Goal: Communication & Community: Connect with others

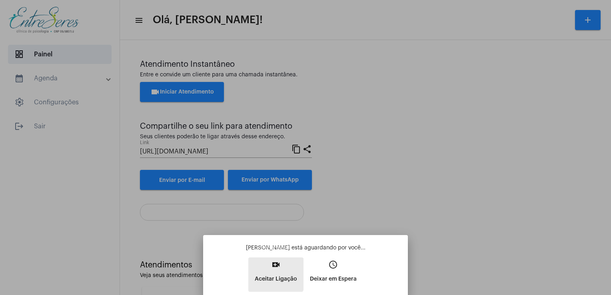
click at [267, 268] on button "video_call Aceitar Ligação" at bounding box center [275, 275] width 55 height 34
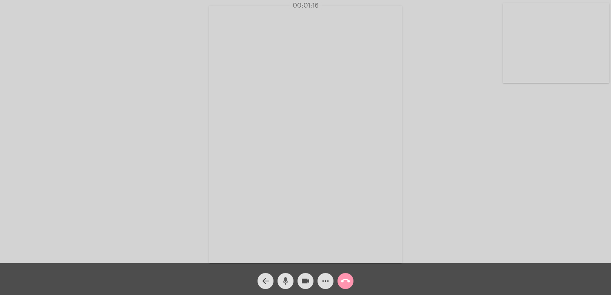
click at [281, 276] on span "mic" at bounding box center [286, 281] width 10 height 16
click at [281, 276] on span "mic_off" at bounding box center [286, 281] width 10 height 16
click at [288, 286] on mat-icon "mic" at bounding box center [286, 281] width 10 height 10
click at [288, 286] on mat-icon "mic_off" at bounding box center [286, 281] width 10 height 10
click at [288, 286] on mat-icon "mic" at bounding box center [286, 281] width 10 height 10
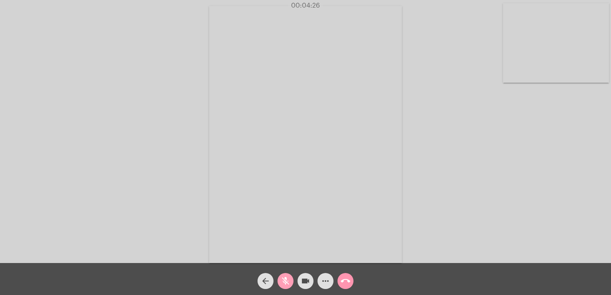
click at [288, 286] on mat-icon "mic_off" at bounding box center [286, 281] width 10 height 10
click at [288, 286] on mat-icon "mic" at bounding box center [286, 281] width 10 height 10
click at [288, 286] on mat-icon "mic_off" at bounding box center [286, 281] width 10 height 10
click at [288, 286] on mat-icon "mic" at bounding box center [286, 281] width 10 height 10
click at [288, 286] on mat-icon "mic_off" at bounding box center [286, 281] width 10 height 10
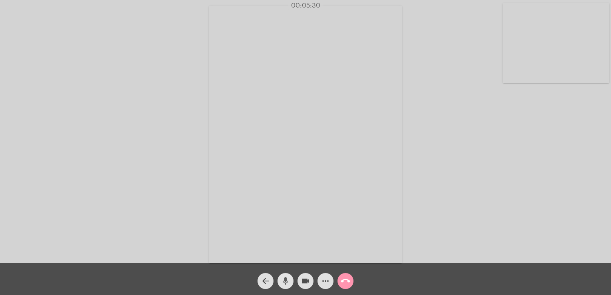
click at [288, 286] on mat-icon "mic" at bounding box center [286, 281] width 10 height 10
click at [288, 286] on mat-icon "mic_off" at bounding box center [286, 281] width 10 height 10
click at [288, 286] on mat-icon "mic" at bounding box center [286, 281] width 10 height 10
click at [288, 286] on mat-icon "mic_off" at bounding box center [286, 281] width 10 height 10
click at [288, 286] on mat-icon "mic" at bounding box center [286, 281] width 10 height 10
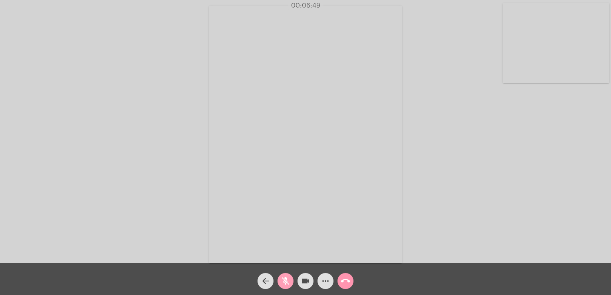
click at [288, 286] on mat-icon "mic_off" at bounding box center [286, 281] width 10 height 10
click at [288, 286] on mat-icon "mic" at bounding box center [286, 281] width 10 height 10
click at [288, 286] on mat-icon "mic_off" at bounding box center [286, 281] width 10 height 10
click at [288, 286] on mat-icon "mic" at bounding box center [286, 281] width 10 height 10
click at [288, 286] on mat-icon "mic_off" at bounding box center [286, 281] width 10 height 10
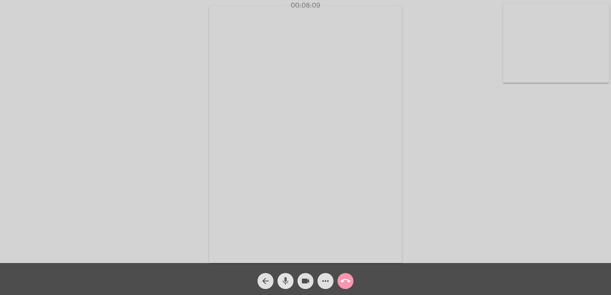
click at [288, 286] on mat-icon "mic" at bounding box center [286, 281] width 10 height 10
click at [288, 286] on mat-icon "mic_off" at bounding box center [286, 281] width 10 height 10
click at [288, 286] on mat-icon "mic" at bounding box center [286, 281] width 10 height 10
click at [288, 286] on mat-icon "mic_off" at bounding box center [286, 281] width 10 height 10
click at [288, 286] on mat-icon "mic" at bounding box center [286, 281] width 10 height 10
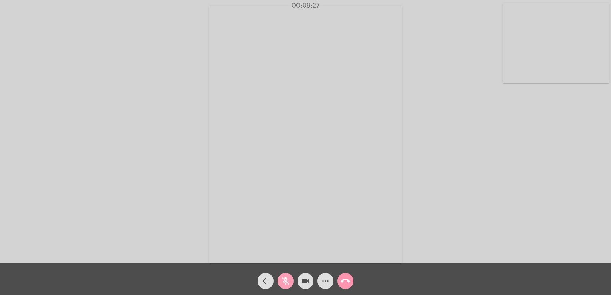
click at [288, 286] on mat-icon "mic_off" at bounding box center [286, 281] width 10 height 10
click at [288, 286] on mat-icon "mic" at bounding box center [286, 281] width 10 height 10
click at [288, 286] on mat-icon "mic_off" at bounding box center [286, 281] width 10 height 10
click at [288, 286] on mat-icon "mic" at bounding box center [286, 281] width 10 height 10
click at [288, 286] on mat-icon "mic_off" at bounding box center [286, 281] width 10 height 10
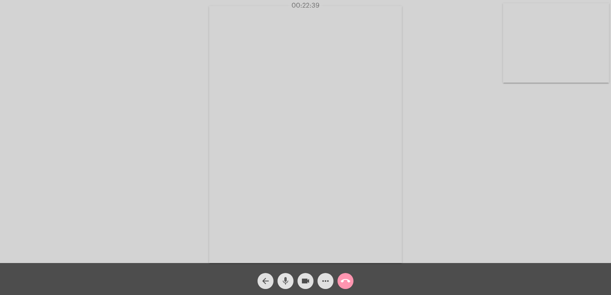
click at [288, 286] on mat-icon "mic" at bounding box center [286, 281] width 10 height 10
click at [288, 286] on mat-icon "mic_off" at bounding box center [286, 281] width 10 height 10
click at [288, 286] on mat-icon "mic" at bounding box center [286, 281] width 10 height 10
click at [288, 286] on mat-icon "mic_off" at bounding box center [286, 281] width 10 height 10
click at [288, 286] on mat-icon "mic" at bounding box center [286, 281] width 10 height 10
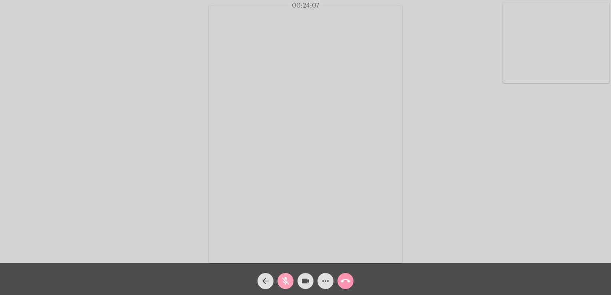
click at [288, 286] on mat-icon "mic_off" at bounding box center [286, 281] width 10 height 10
click at [288, 286] on mat-icon "mic" at bounding box center [286, 281] width 10 height 10
click at [288, 286] on mat-icon "mic_off" at bounding box center [286, 281] width 10 height 10
click at [288, 286] on mat-icon "mic" at bounding box center [286, 281] width 10 height 10
click at [288, 286] on mat-icon "mic_off" at bounding box center [286, 281] width 10 height 10
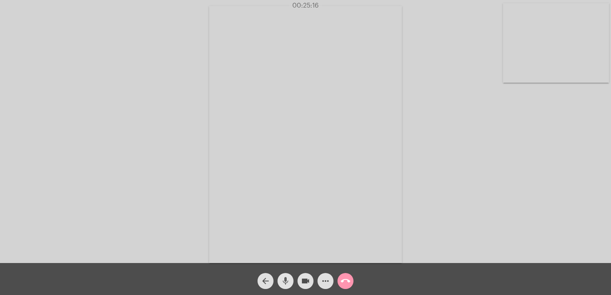
click at [288, 286] on mat-icon "mic" at bounding box center [286, 281] width 10 height 10
click at [288, 286] on mat-icon "mic_off" at bounding box center [286, 281] width 10 height 10
click at [288, 286] on mat-icon "mic" at bounding box center [286, 281] width 10 height 10
click at [288, 286] on mat-icon "mic_off" at bounding box center [286, 281] width 10 height 10
click at [288, 286] on mat-icon "mic" at bounding box center [286, 281] width 10 height 10
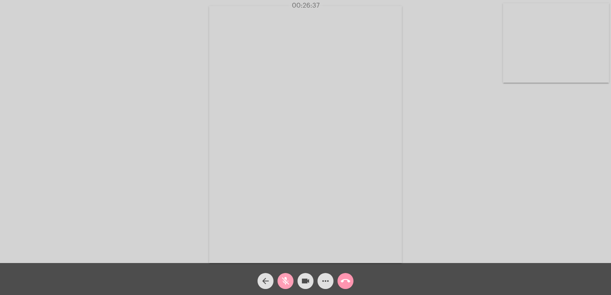
click at [288, 286] on mat-icon "mic_off" at bounding box center [286, 281] width 10 height 10
click at [288, 286] on mat-icon "mic" at bounding box center [286, 281] width 10 height 10
click at [288, 286] on mat-icon "mic_off" at bounding box center [286, 281] width 10 height 10
click at [288, 286] on mat-icon "mic" at bounding box center [286, 281] width 10 height 10
click at [288, 286] on mat-icon "mic_off" at bounding box center [286, 281] width 10 height 10
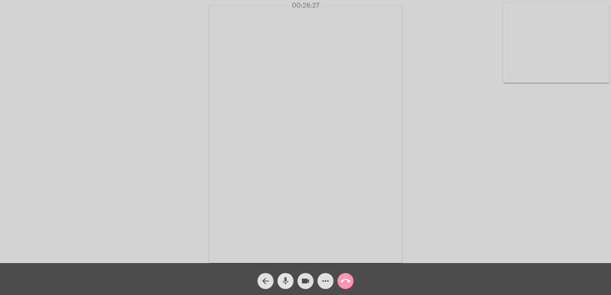
click at [288, 286] on mat-icon "mic" at bounding box center [286, 281] width 10 height 10
click at [288, 286] on mat-icon "mic_off" at bounding box center [286, 281] width 10 height 10
click at [288, 286] on mat-icon "mic" at bounding box center [286, 281] width 10 height 10
click at [288, 286] on mat-icon "mic_off" at bounding box center [286, 281] width 10 height 10
click at [288, 286] on mat-icon "mic" at bounding box center [286, 281] width 10 height 10
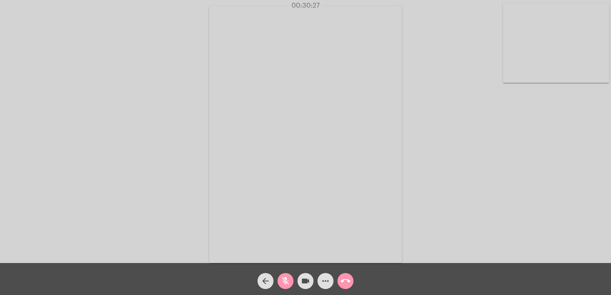
click at [288, 286] on mat-icon "mic_off" at bounding box center [286, 281] width 10 height 10
click at [288, 286] on mat-icon "mic" at bounding box center [286, 281] width 10 height 10
click at [288, 286] on mat-icon "mic_off" at bounding box center [286, 281] width 10 height 10
click at [288, 286] on mat-icon "mic" at bounding box center [286, 281] width 10 height 10
click at [288, 286] on mat-icon "mic_off" at bounding box center [286, 281] width 10 height 10
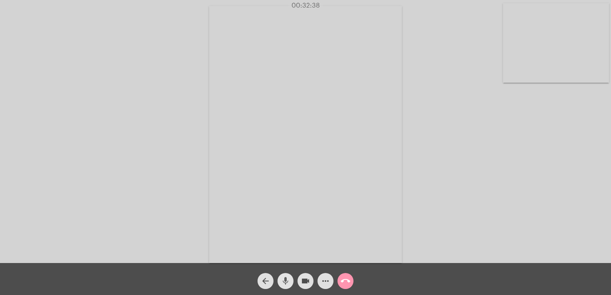
click at [288, 286] on mat-icon "mic" at bounding box center [286, 281] width 10 height 10
click at [288, 286] on mat-icon "mic_off" at bounding box center [286, 281] width 10 height 10
click at [288, 286] on mat-icon "mic" at bounding box center [286, 281] width 10 height 10
click at [288, 286] on mat-icon "mic_off" at bounding box center [286, 281] width 10 height 10
click at [288, 286] on mat-icon "mic" at bounding box center [286, 281] width 10 height 10
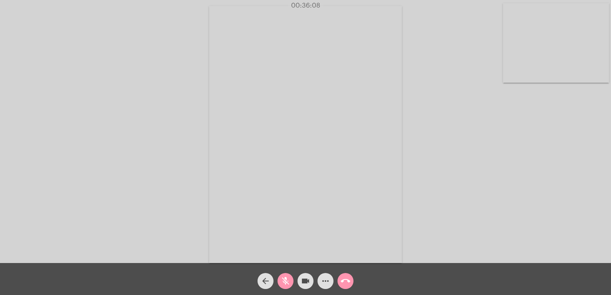
click at [288, 286] on mat-icon "mic_off" at bounding box center [286, 281] width 10 height 10
click at [288, 286] on mat-icon "mic" at bounding box center [286, 281] width 10 height 10
click at [288, 286] on mat-icon "mic_off" at bounding box center [286, 281] width 10 height 10
click at [288, 286] on mat-icon "mic" at bounding box center [286, 281] width 10 height 10
click at [288, 286] on mat-icon "mic_off" at bounding box center [286, 281] width 10 height 10
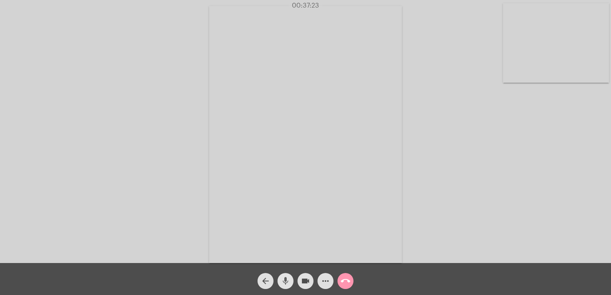
click at [288, 286] on mat-icon "mic" at bounding box center [286, 281] width 10 height 10
click at [288, 286] on mat-icon "mic_off" at bounding box center [286, 281] width 10 height 10
click at [288, 286] on mat-icon "mic" at bounding box center [286, 281] width 10 height 10
click at [288, 286] on mat-icon "mic_off" at bounding box center [286, 281] width 10 height 10
click at [347, 277] on mat-icon "call_end" at bounding box center [346, 281] width 10 height 10
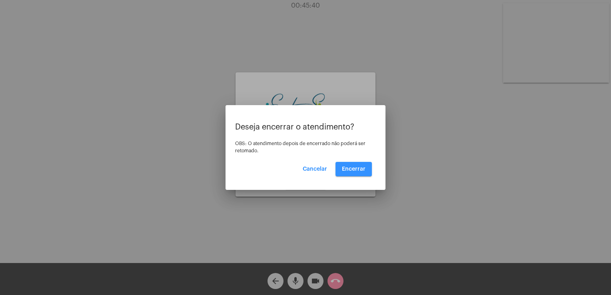
click at [348, 165] on button "Encerrar" at bounding box center [354, 169] width 36 height 14
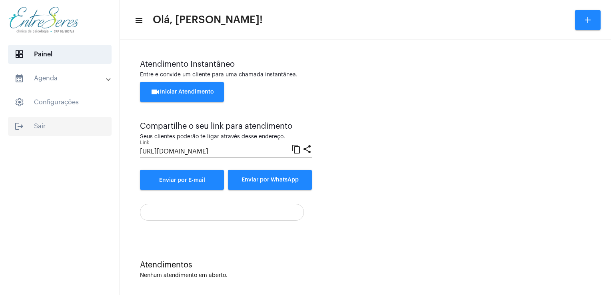
click at [52, 122] on span "logout Sair" at bounding box center [60, 126] width 104 height 19
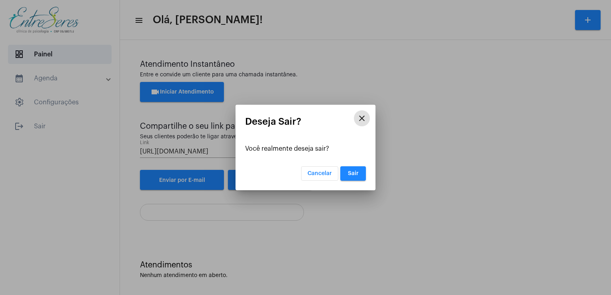
click at [356, 177] on button "Sair" at bounding box center [353, 173] width 26 height 14
